Goal: Information Seeking & Learning: Find specific fact

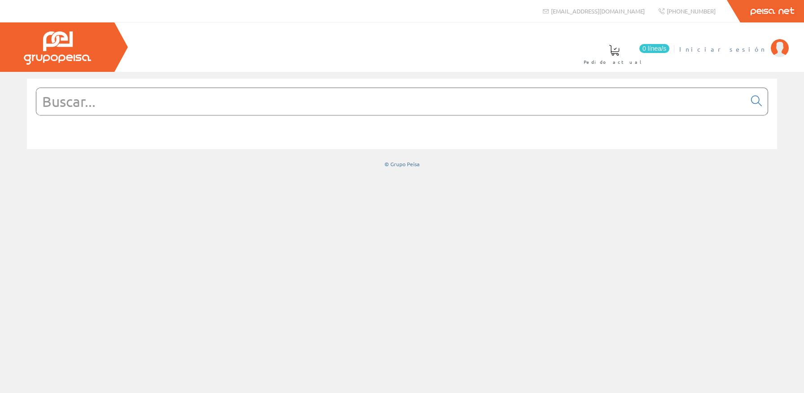
click at [758, 48] on span "Iniciar sesión" at bounding box center [722, 48] width 87 height 9
click at [357, 109] on input "text" at bounding box center [390, 101] width 709 height 27
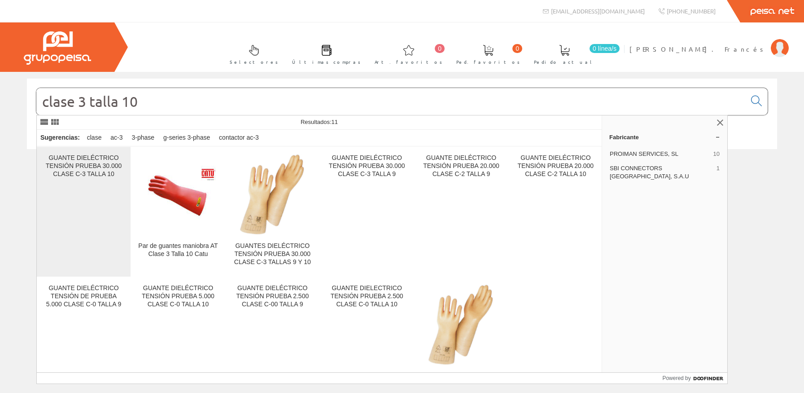
type input "clase 3 talla 10"
click at [54, 165] on div "GUANTE DIELÉCTRICO TENSIÓN PRUEBA 30.000 CLASE C-3 TALLA 10" at bounding box center [83, 166] width 79 height 24
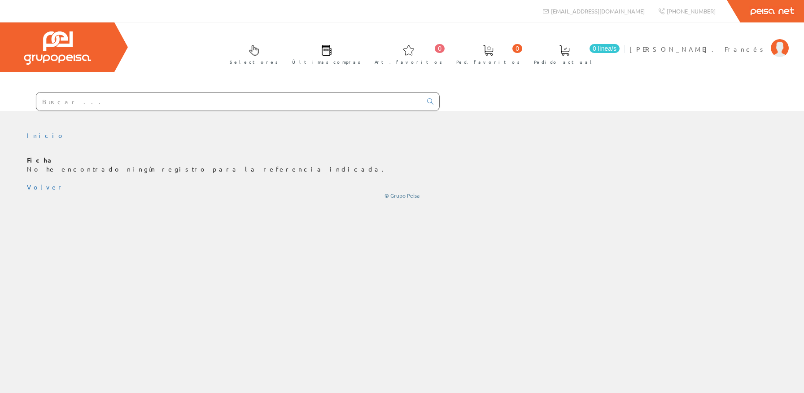
click at [79, 98] on input "text" at bounding box center [228, 101] width 385 height 18
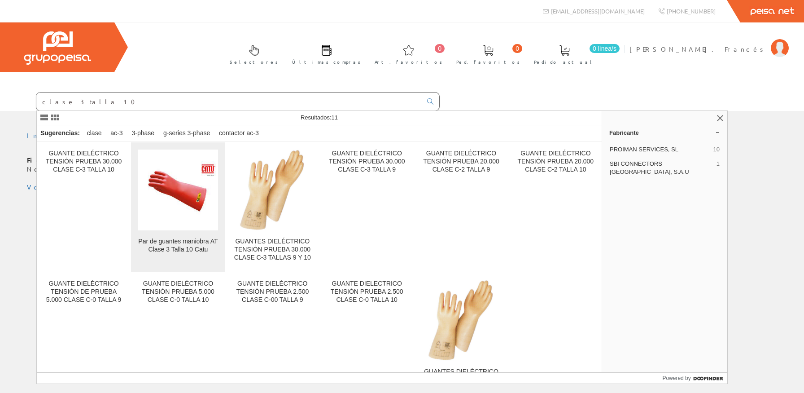
type input "clase 3 talla 10"
click at [207, 193] on img at bounding box center [177, 189] width 79 height 57
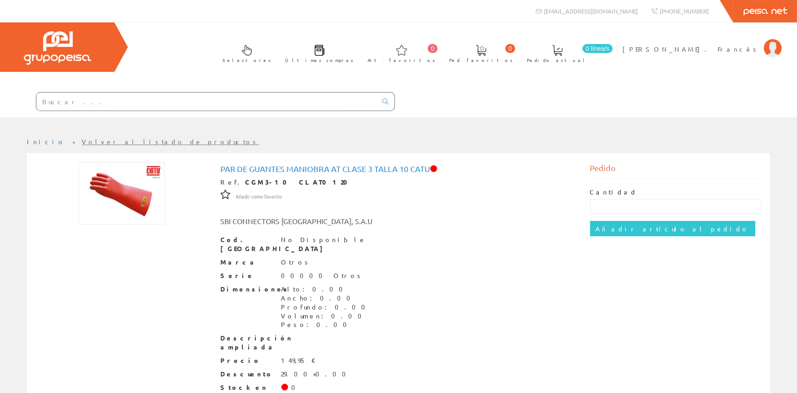
click at [76, 107] on input "text" at bounding box center [206, 101] width 341 height 18
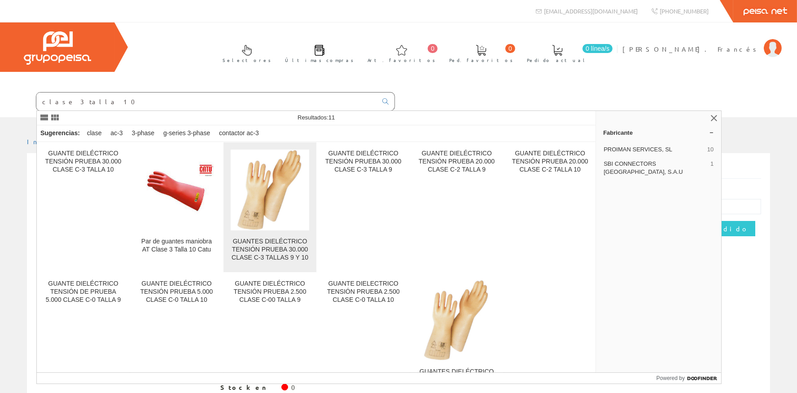
type input "clase 3 talla 10"
click at [253, 200] on img at bounding box center [270, 189] width 66 height 81
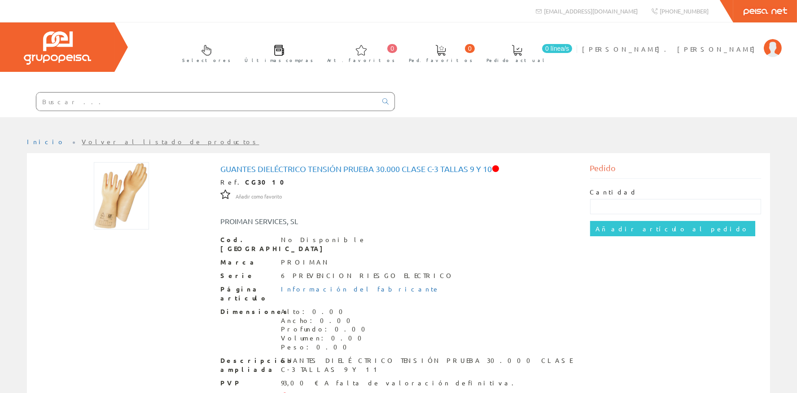
scroll to position [50, 0]
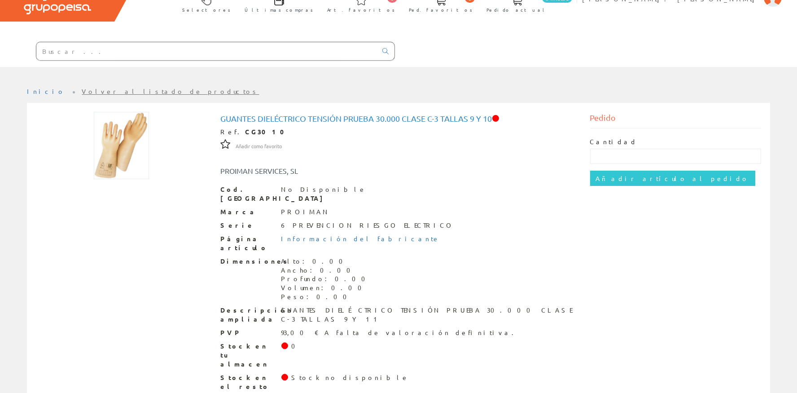
click at [138, 55] on input "text" at bounding box center [206, 51] width 341 height 18
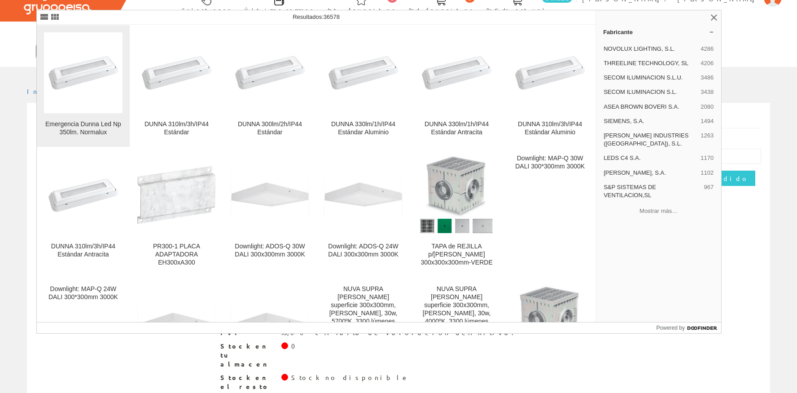
type input "d300-l"
click at [82, 66] on img at bounding box center [83, 73] width 79 height 56
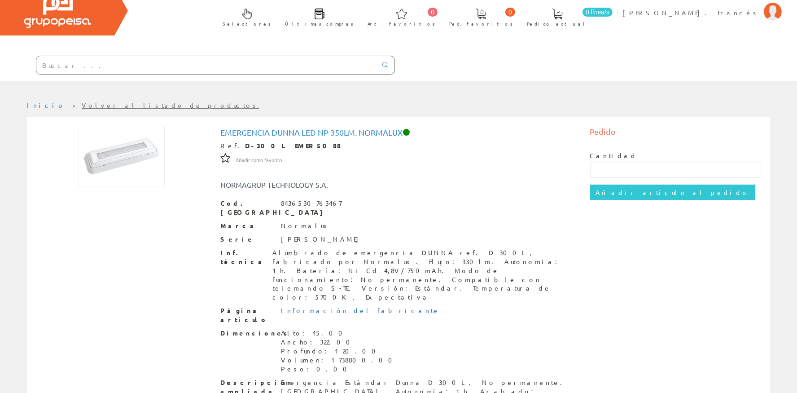
scroll to position [80, 0]
